Goal: Information Seeking & Learning: Learn about a topic

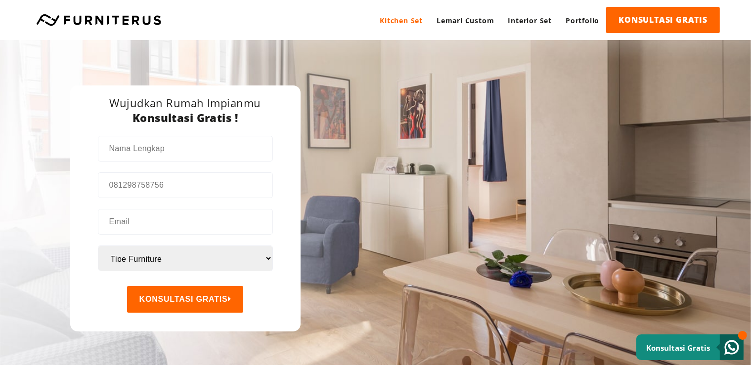
click at [410, 25] on link "Kitchen Set" at bounding box center [401, 20] width 57 height 27
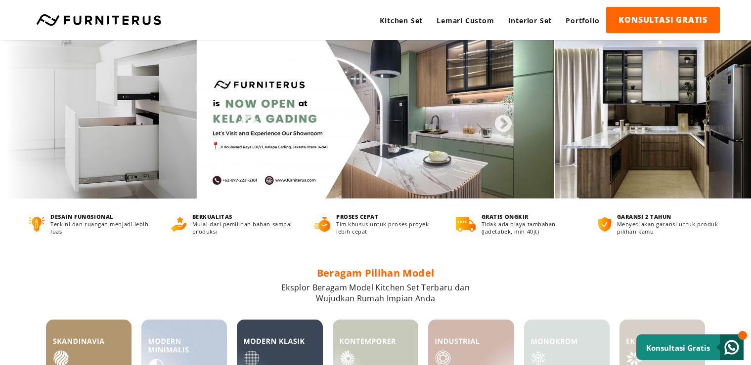
scroll to position [1044, 0]
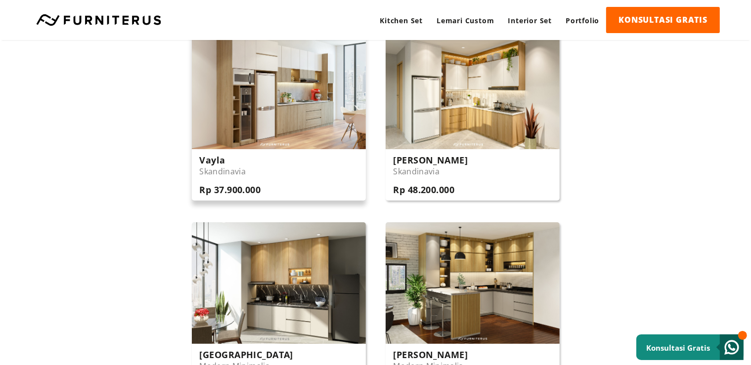
click at [329, 107] on img at bounding box center [279, 88] width 174 height 122
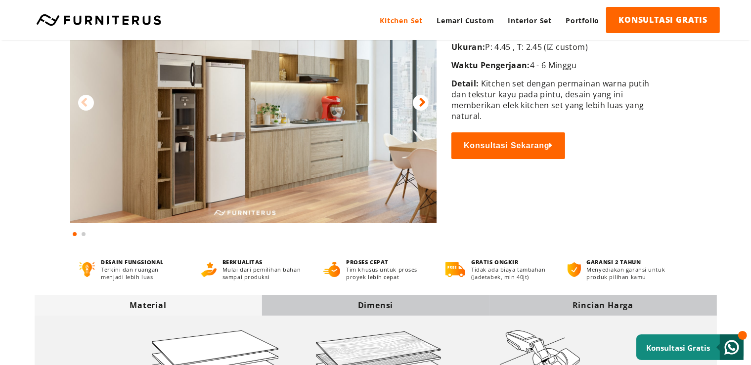
scroll to position [209, 0]
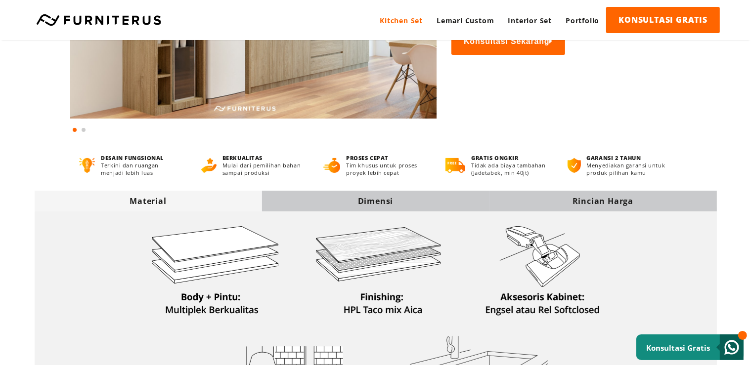
click at [398, 197] on div "Dimensi" at bounding box center [375, 201] width 227 height 11
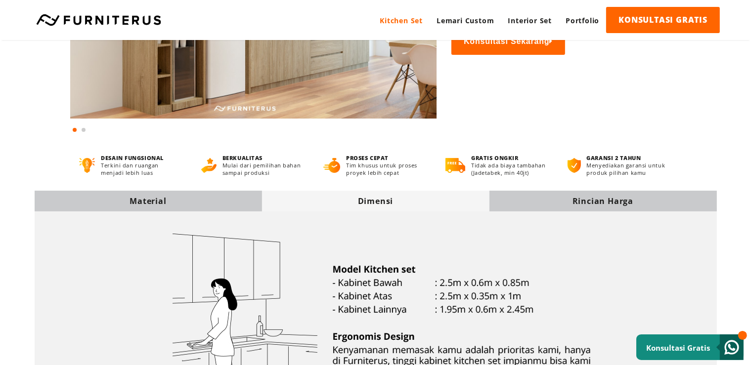
click at [521, 195] on div "Rincian Harga" at bounding box center [602, 201] width 227 height 21
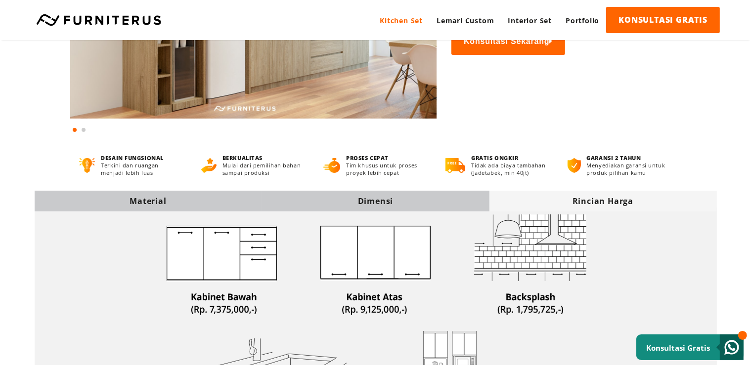
click at [427, 199] on div "Dimensi" at bounding box center [375, 201] width 227 height 11
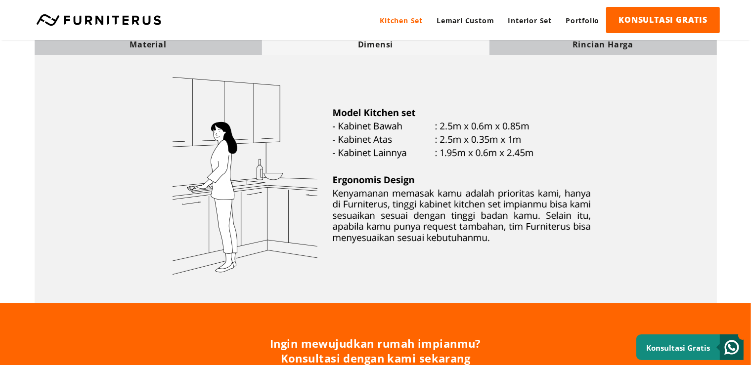
scroll to position [313, 0]
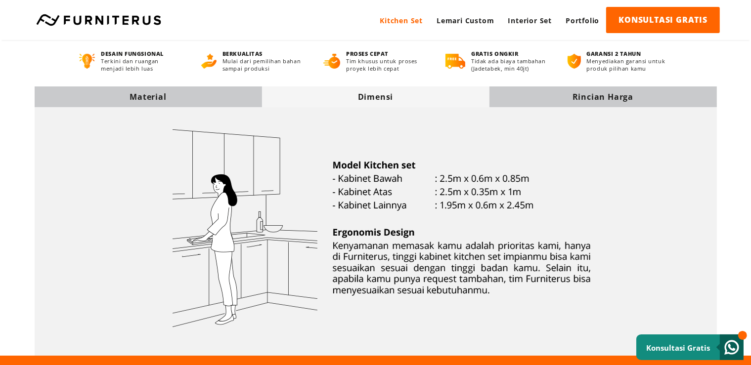
click at [544, 128] on img at bounding box center [375, 229] width 473 height 243
click at [547, 100] on div "Rincian Harga" at bounding box center [602, 96] width 227 height 11
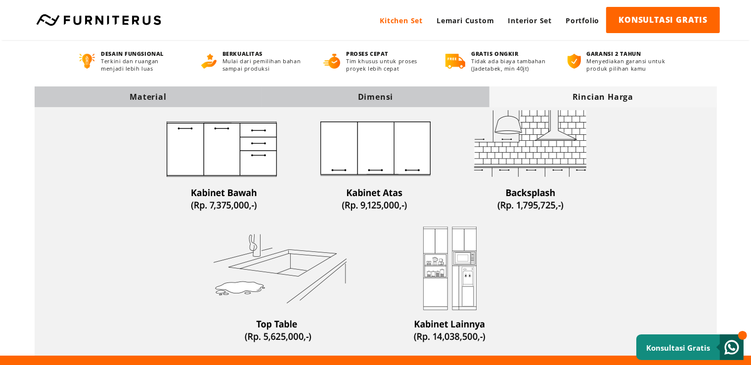
scroll to position [365, 0]
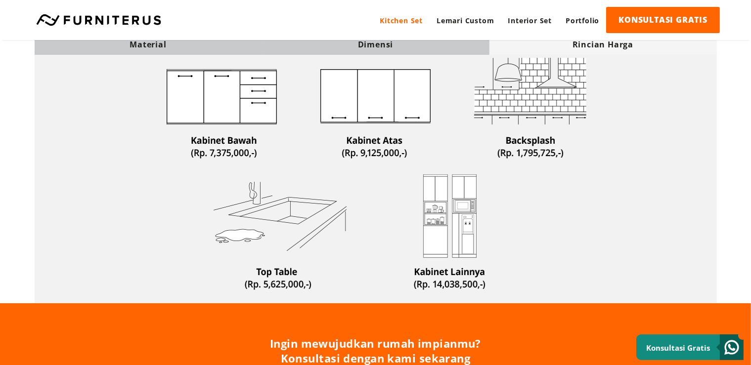
click at [161, 60] on img at bounding box center [375, 177] width 473 height 243
click at [159, 43] on div "Material" at bounding box center [148, 44] width 227 height 11
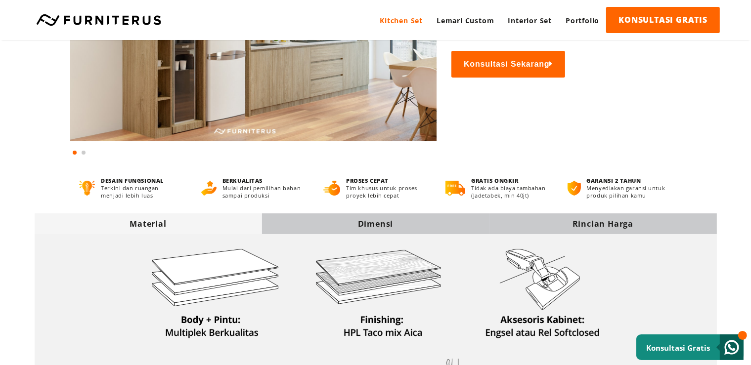
scroll to position [0, 0]
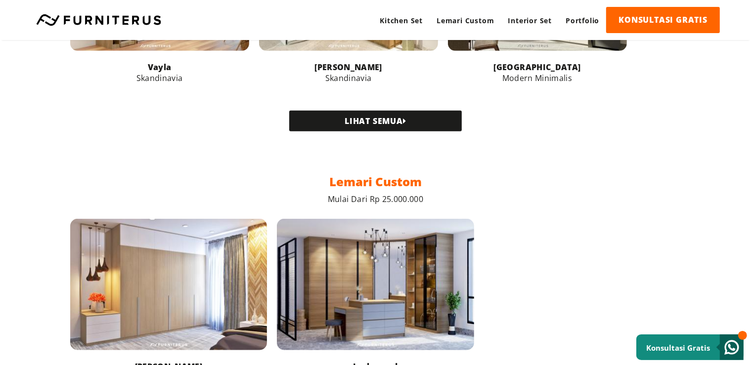
scroll to position [426, 0]
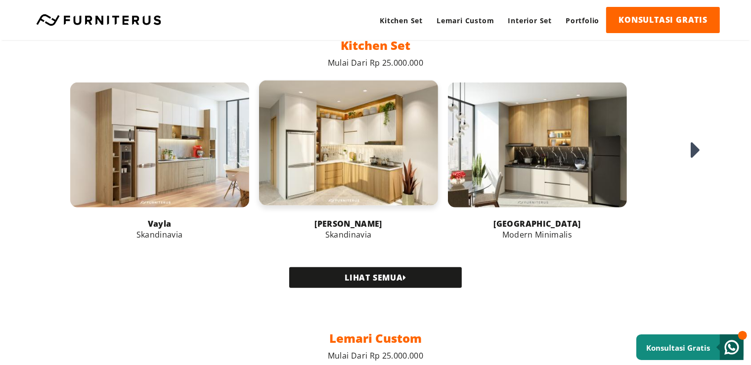
click at [396, 106] on link at bounding box center [348, 143] width 179 height 125
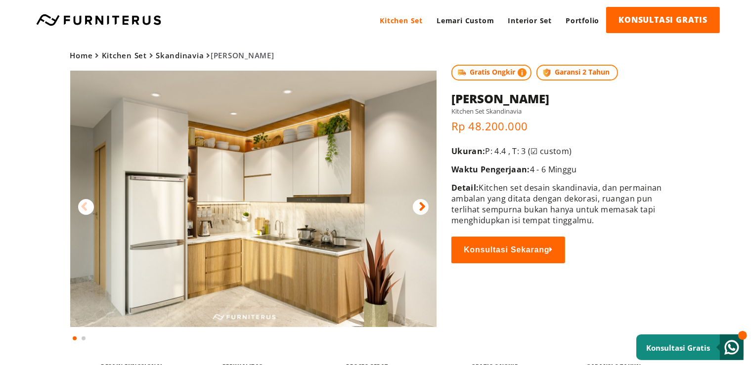
click at [422, 201] on icon at bounding box center [422, 207] width 7 height 14
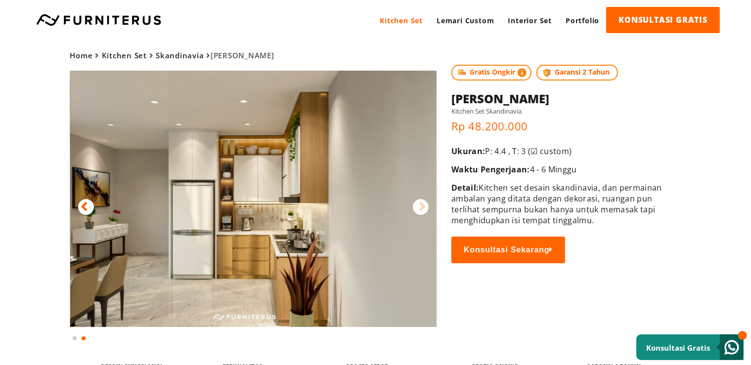
click at [422, 201] on icon at bounding box center [422, 207] width 7 height 14
click at [422, 205] on icon at bounding box center [422, 207] width 7 height 14
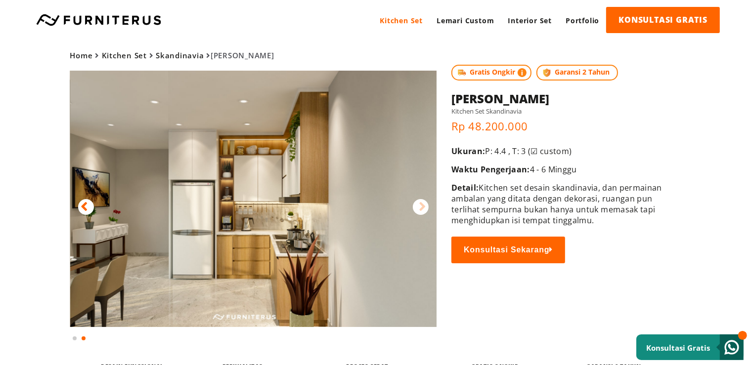
click at [91, 209] on div at bounding box center [86, 207] width 16 height 16
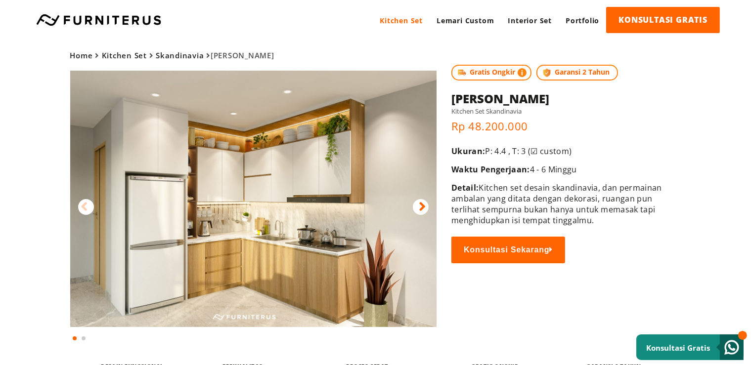
click at [91, 209] on div at bounding box center [86, 207] width 16 height 16
